Goal: Task Accomplishment & Management: Manage account settings

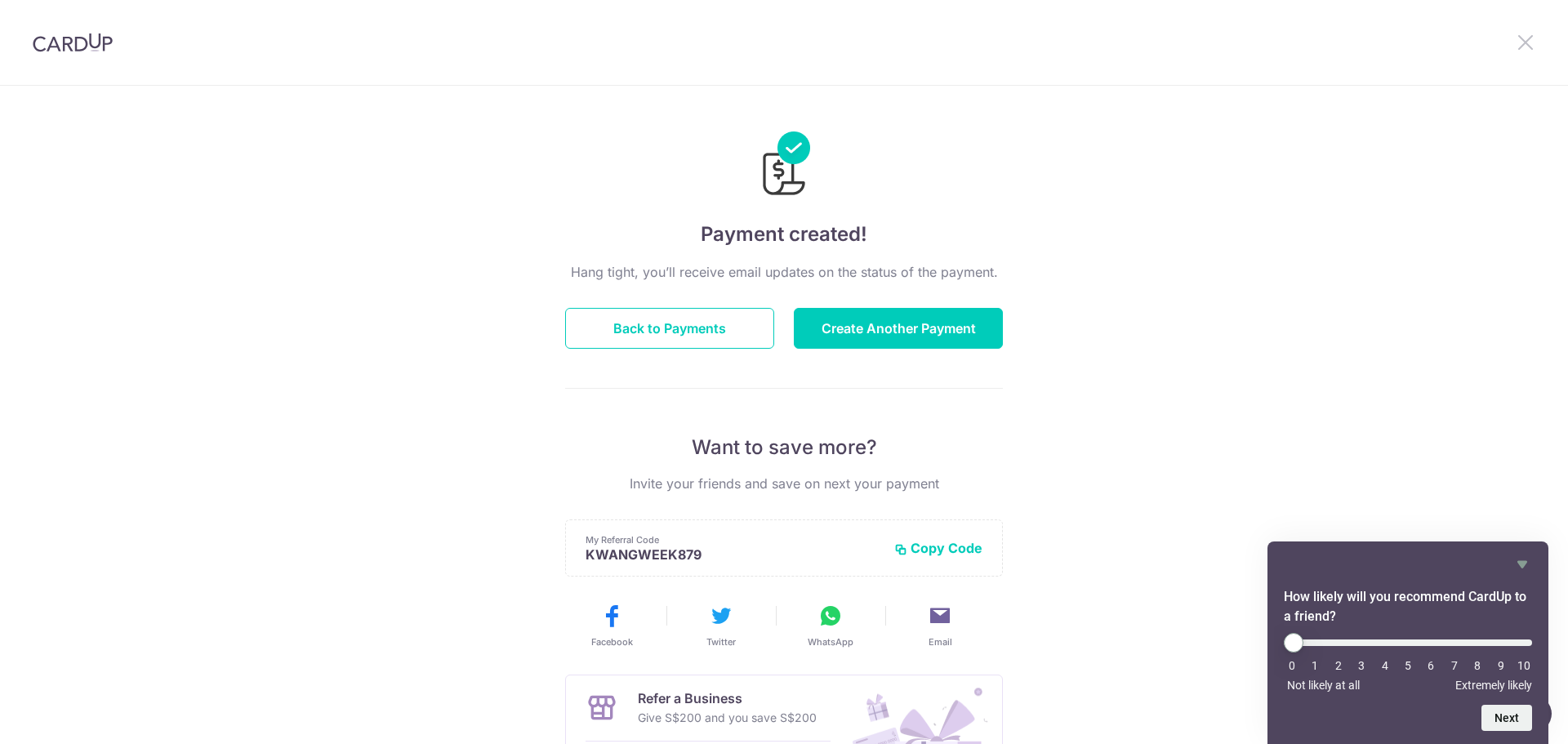
click at [1524, 42] on icon at bounding box center [1526, 42] width 19 height 20
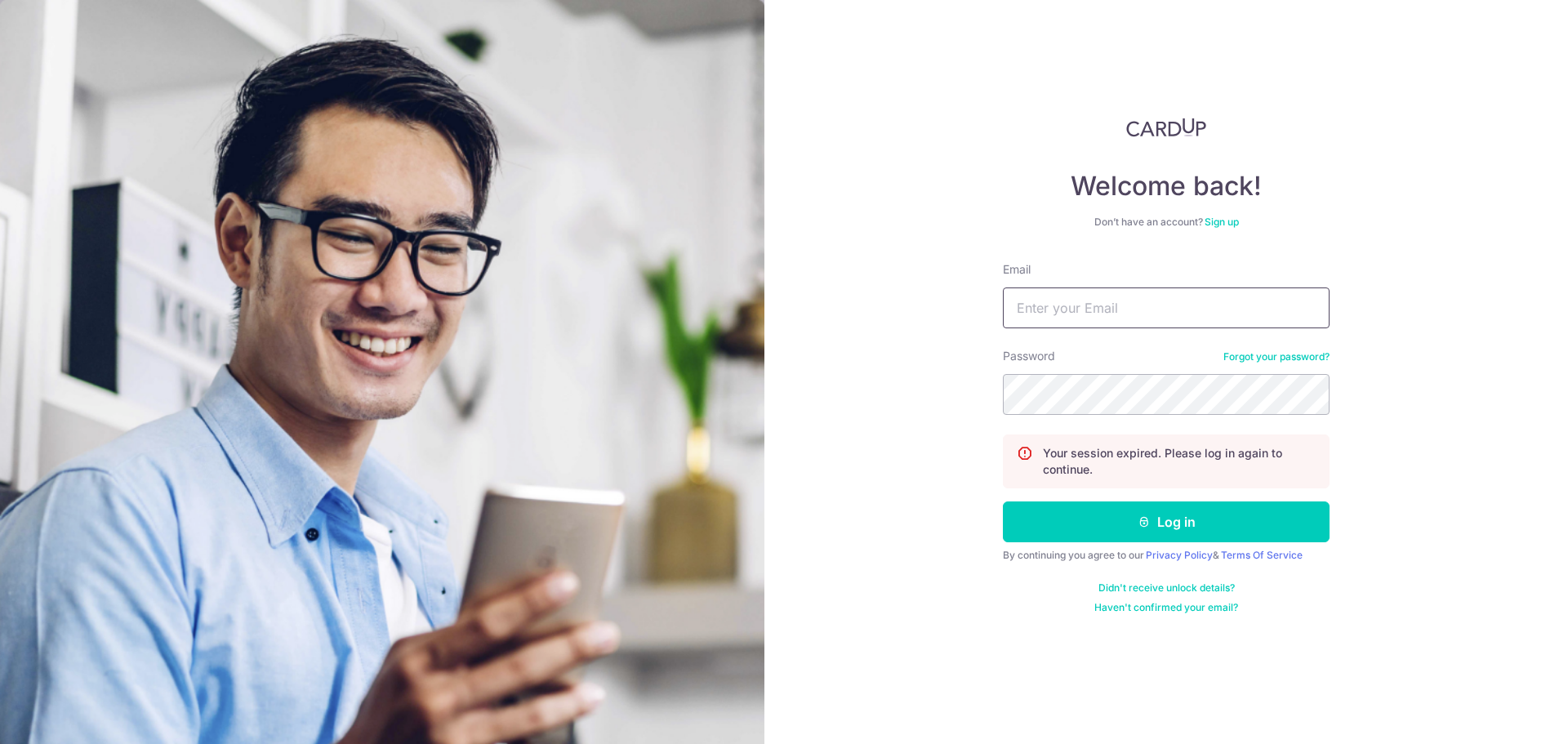
click at [1104, 307] on input "Email" at bounding box center [1166, 307] width 327 height 41
type input "2"
type input "[EMAIL_ADDRESS][DOMAIN_NAME]"
click at [1159, 532] on button "Log in" at bounding box center [1166, 522] width 327 height 41
